Goal: Task Accomplishment & Management: Use online tool/utility

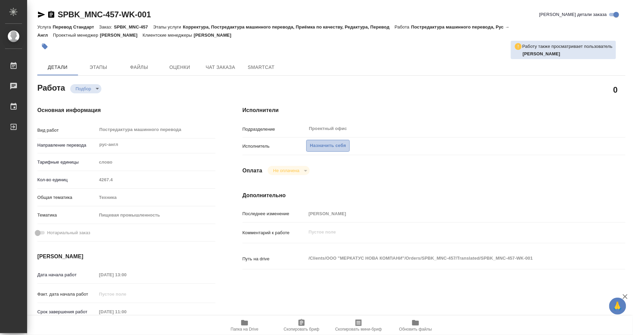
click at [331, 146] on span "Назначить себя" at bounding box center [328, 146] width 36 height 8
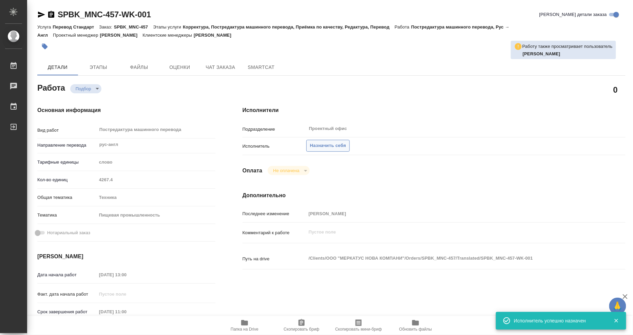
click at [324, 143] on span "Назначить себя" at bounding box center [328, 146] width 36 height 8
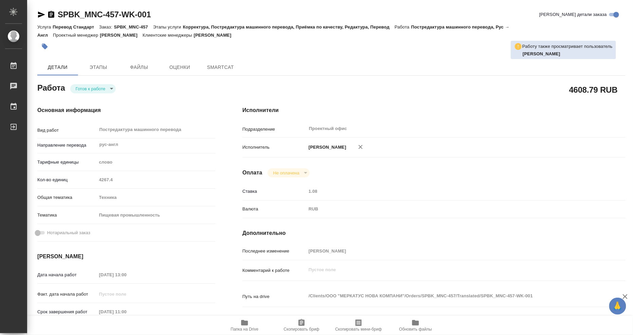
type textarea "x"
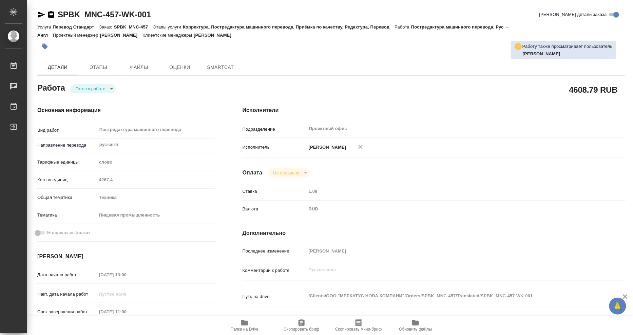
type textarea "x"
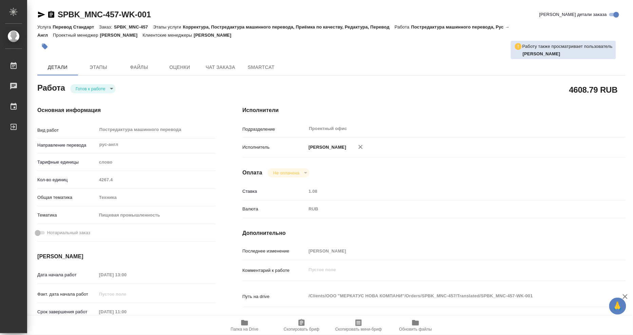
type textarea "x"
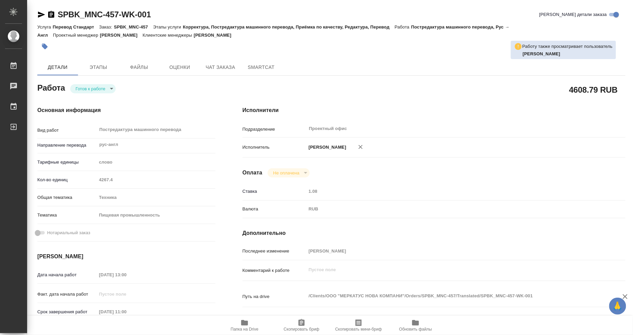
type textarea "x"
